Goal: Task Accomplishment & Management: Use online tool/utility

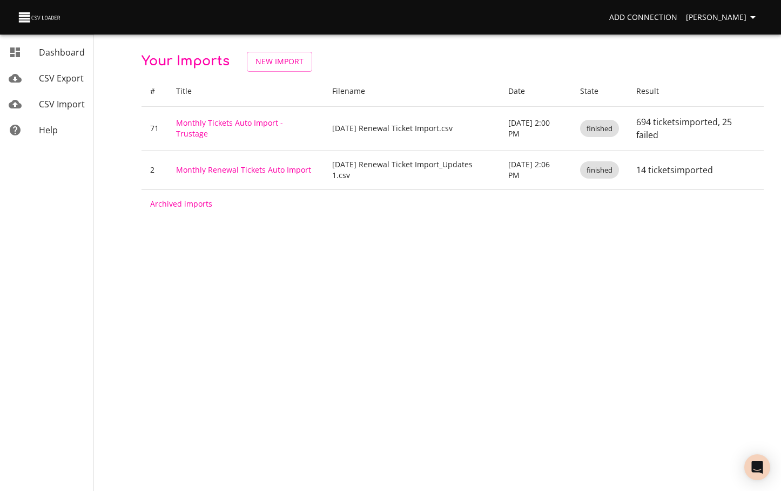
click at [62, 102] on span "CSV Import" at bounding box center [62, 104] width 46 height 12
click at [62, 101] on span "CSV Import" at bounding box center [62, 104] width 46 height 12
click at [56, 82] on span "CSV Export" at bounding box center [61, 78] width 45 height 12
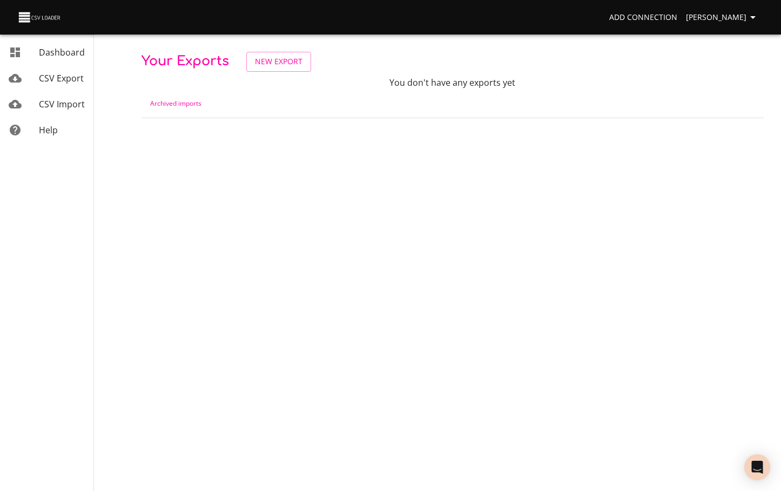
click at [53, 51] on span "Dashboard" at bounding box center [62, 52] width 46 height 12
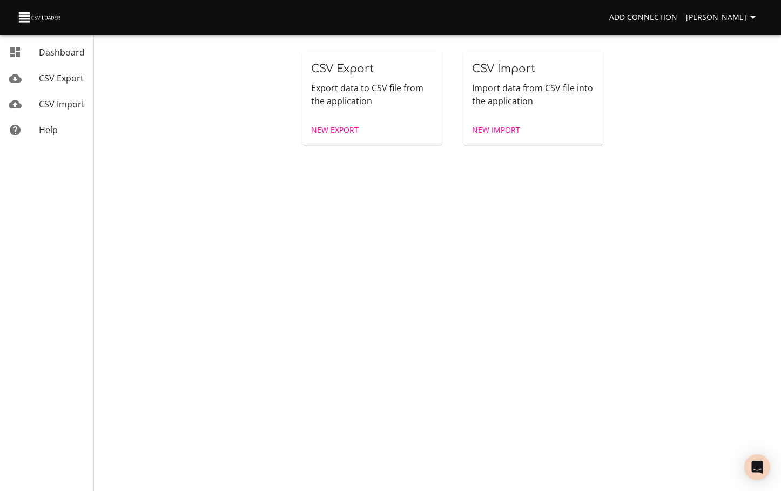
click at [58, 109] on span "CSV Import" at bounding box center [62, 104] width 46 height 12
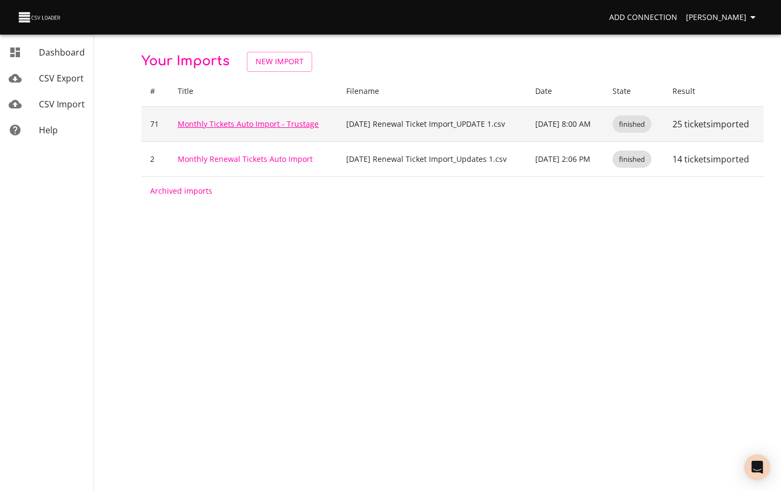
click at [256, 125] on link "Monthly Tickets Auto Import - Trustage" at bounding box center [248, 124] width 141 height 10
